Goal: Transaction & Acquisition: Purchase product/service

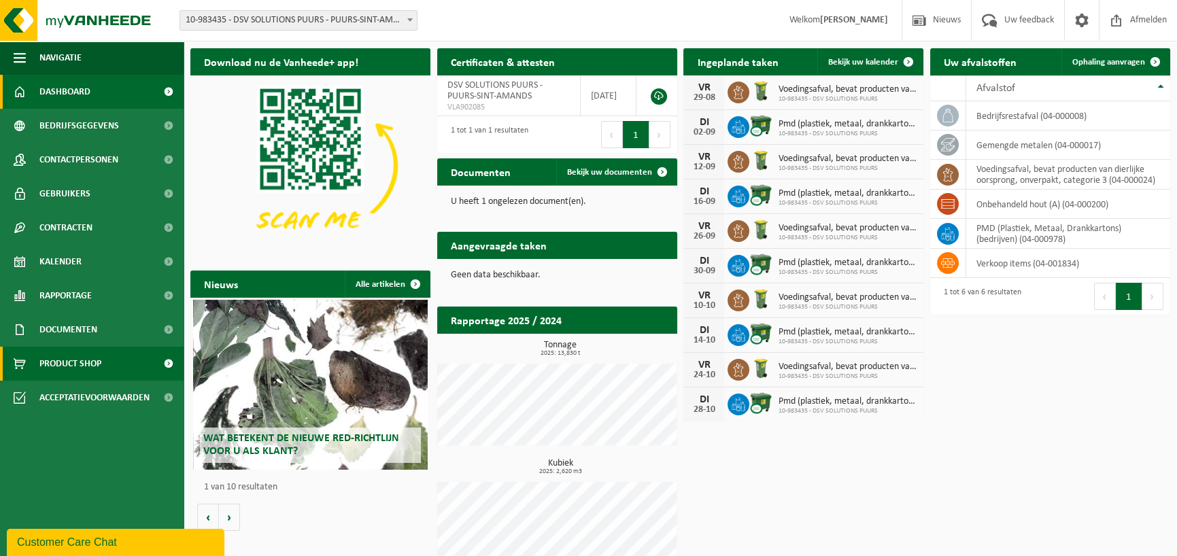
click at [46, 363] on span "Product Shop" at bounding box center [70, 364] width 62 height 34
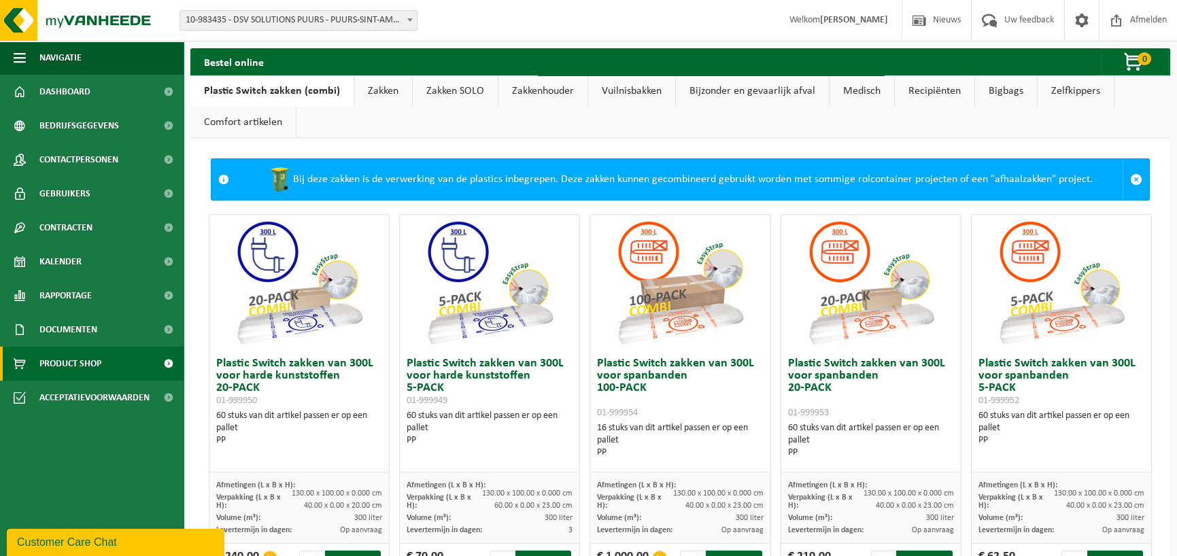
click at [363, 92] on link "Zakken" at bounding box center [383, 90] width 58 height 31
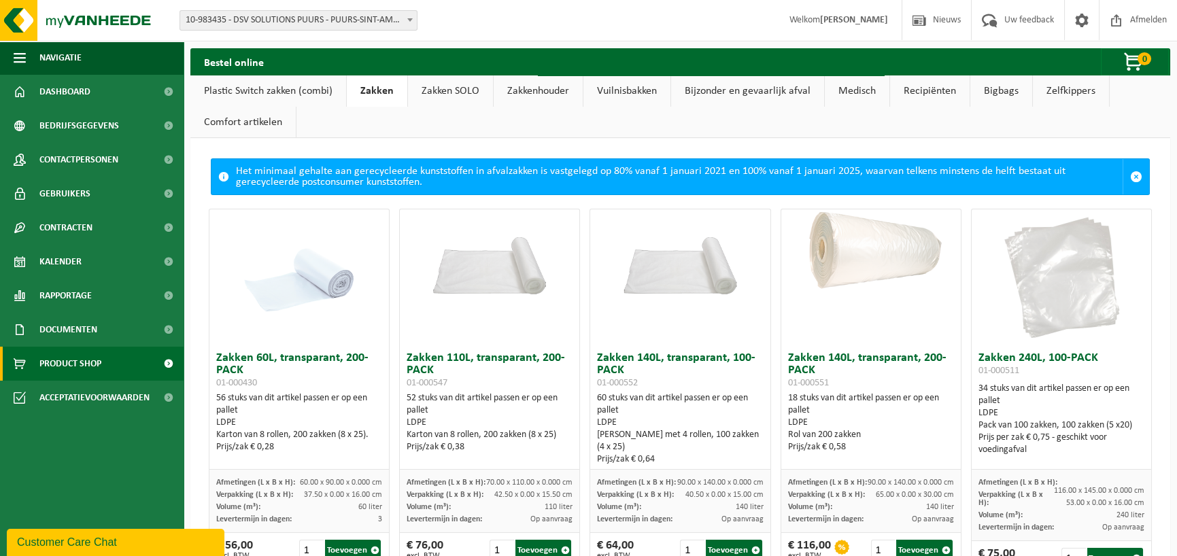
click at [822, 356] on h3 "Zakken 140L, transparant, 200-PACK 01-000551" at bounding box center [871, 370] width 166 height 37
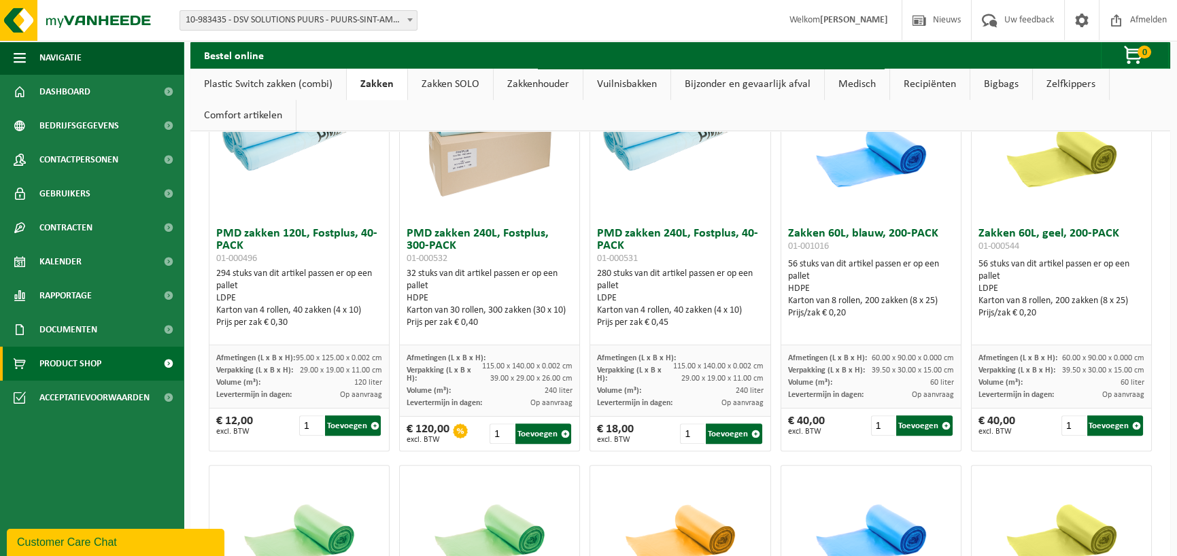
scroll to position [1156, 0]
